Goal: Task Accomplishment & Management: Complete application form

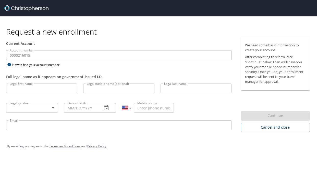
select select "US"
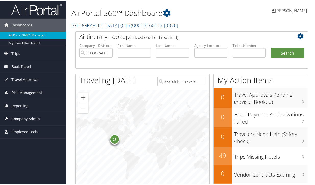
click at [26, 118] on span "Company Admin" at bounding box center [26, 118] width 28 height 13
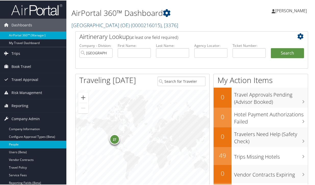
click at [24, 142] on link "People" at bounding box center [33, 144] width 66 height 8
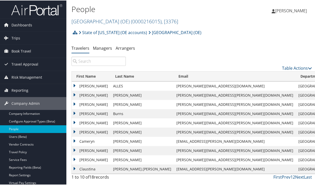
click at [98, 60] on input "search" at bounding box center [99, 60] width 54 height 9
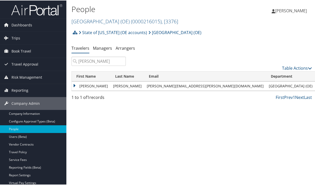
type input "cindee clawson"
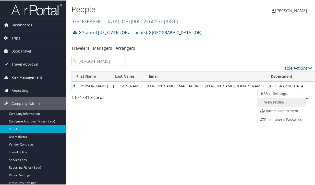
click at [284, 104] on link "View Profile" at bounding box center [281, 101] width 47 height 9
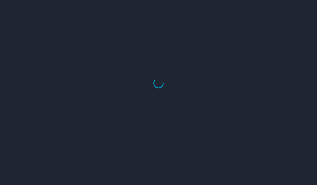
select select "US"
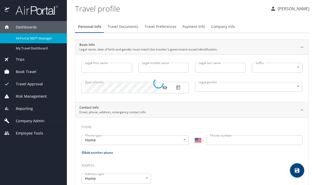
select select "US"
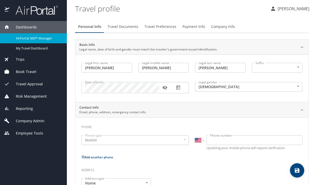
type input "[PERSON_NAME]"
type input "Rae"
type input "Clawson"
type input "Female"
select select "US"
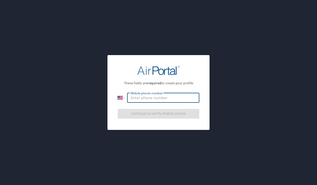
click at [157, 100] on input "Mobile phone number" at bounding box center [163, 98] width 72 height 10
type input "(801) 694-3132"
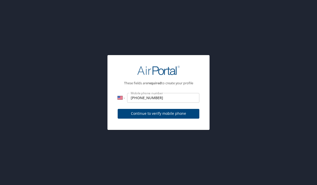
click at [159, 113] on span "Continue to verify mobile phone" at bounding box center [159, 113] width 74 height 6
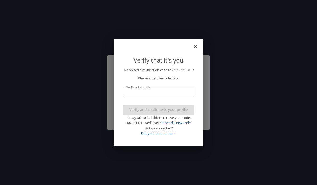
click at [162, 92] on input "Verification code" at bounding box center [159, 92] width 72 height 10
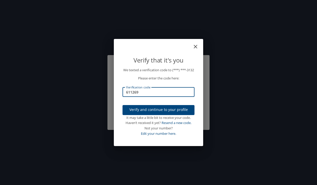
type input "611269"
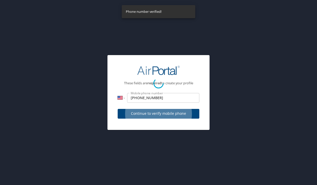
select select "US"
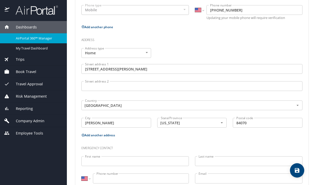
scroll to position [145, 0]
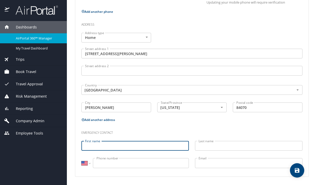
click at [95, 144] on input "First name" at bounding box center [136, 146] width 108 height 10
type input "Alan"
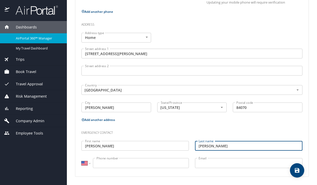
type input "Clawson"
click at [121, 160] on input "Phone number" at bounding box center [141, 163] width 96 height 10
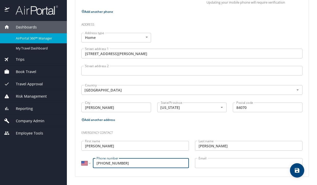
type input "(801) 573-0573"
click at [212, 164] on input "Email" at bounding box center [249, 163] width 108 height 10
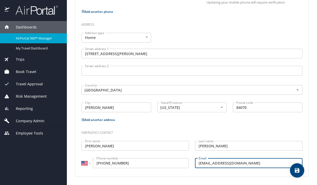
type input "aclawson0@gmail.com"
click at [295, 171] on icon "save" at bounding box center [297, 170] width 6 height 6
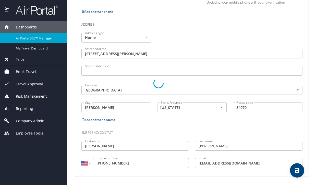
select select "US"
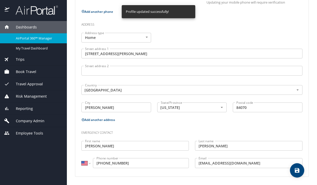
scroll to position [0, 0]
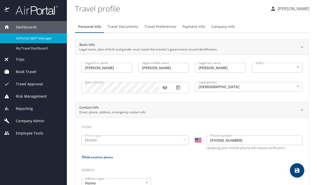
click at [125, 24] on span "Travel Documents" at bounding box center [123, 27] width 31 height 6
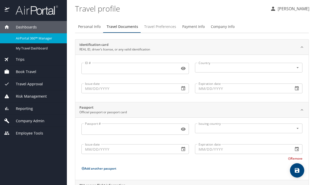
click at [160, 28] on span "Travel Preferences" at bounding box center [160, 27] width 32 height 6
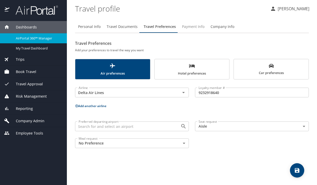
click at [199, 26] on span "Payment Info" at bounding box center [193, 27] width 22 height 6
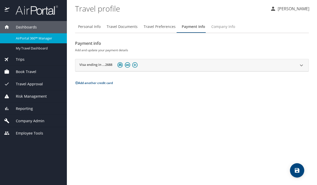
click at [225, 26] on span "Company Info" at bounding box center [224, 27] width 24 height 6
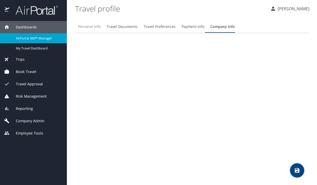
click at [89, 27] on span "Personal Info" at bounding box center [89, 27] width 22 height 6
select select "US"
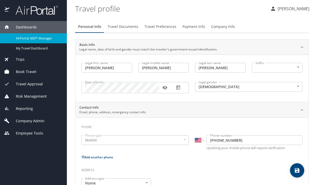
click at [219, 31] on button "Company Info" at bounding box center [223, 26] width 30 height 12
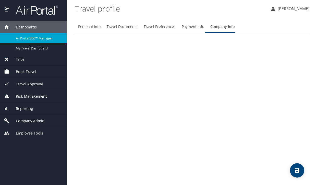
click at [194, 27] on span "Payment Info" at bounding box center [193, 27] width 22 height 6
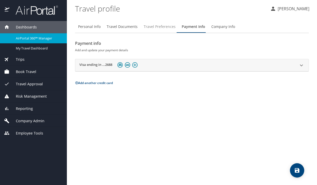
drag, startPoint x: 168, startPoint y: 26, endPoint x: 151, endPoint y: 27, distance: 16.6
click at [168, 26] on span "Travel Preferences" at bounding box center [160, 27] width 32 height 6
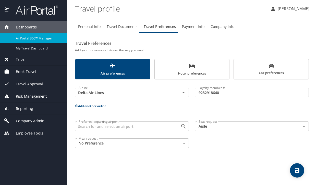
click at [119, 28] on span "Travel Documents" at bounding box center [122, 27] width 31 height 6
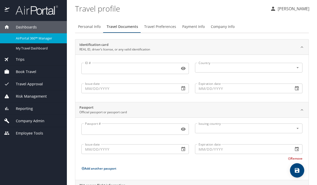
click at [91, 28] on span "Personal Info" at bounding box center [89, 27] width 22 height 6
select select "US"
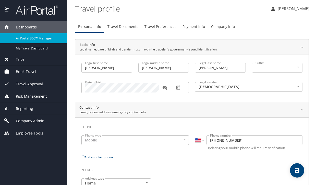
scroll to position [0, 0]
